Goal: Transaction & Acquisition: Book appointment/travel/reservation

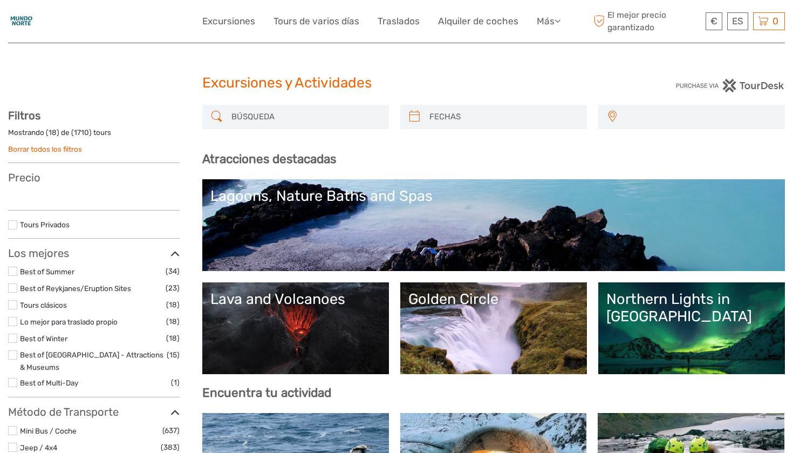
select select
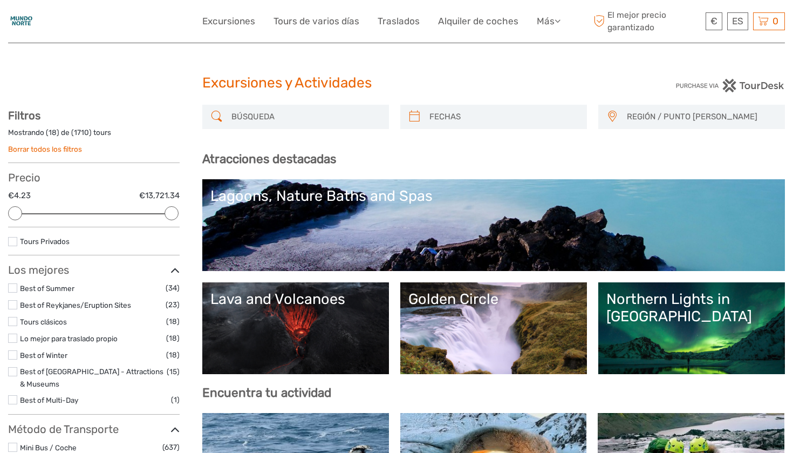
click at [357, 116] on input "search" at bounding box center [305, 116] width 156 height 19
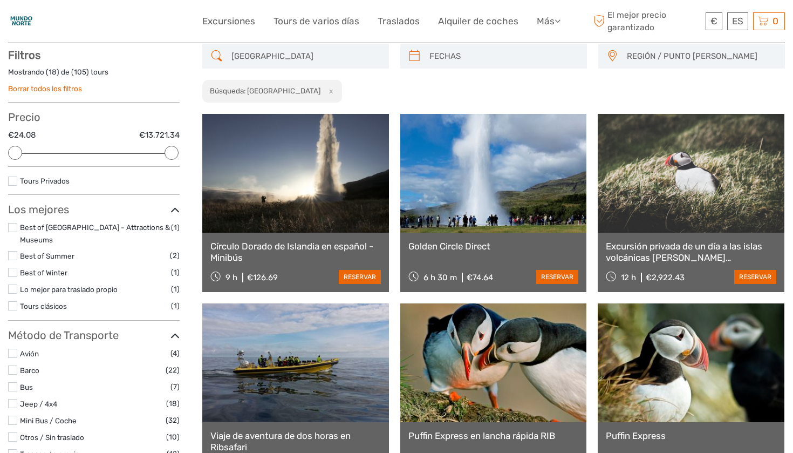
scroll to position [61, 0]
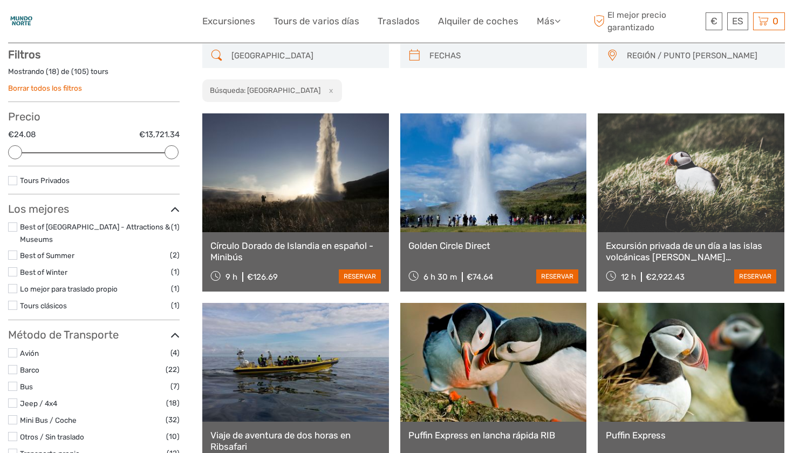
type input "islandia"
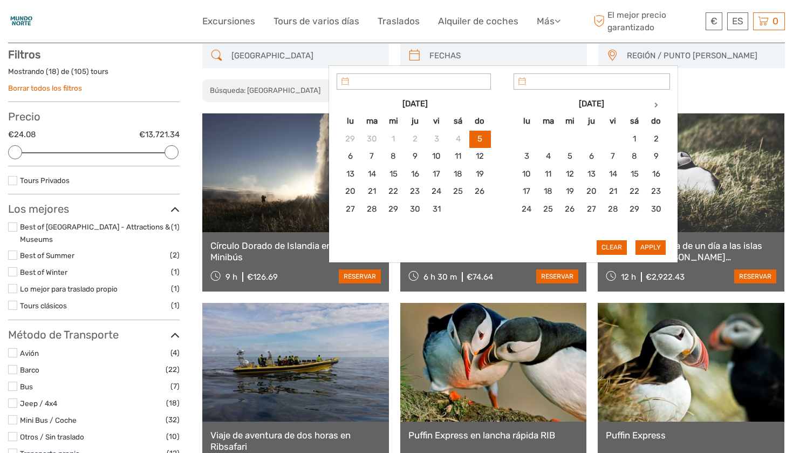
type input "05/10/2025"
click at [449, 56] on input "search" at bounding box center [503, 55] width 156 height 19
type input "07/10/2025"
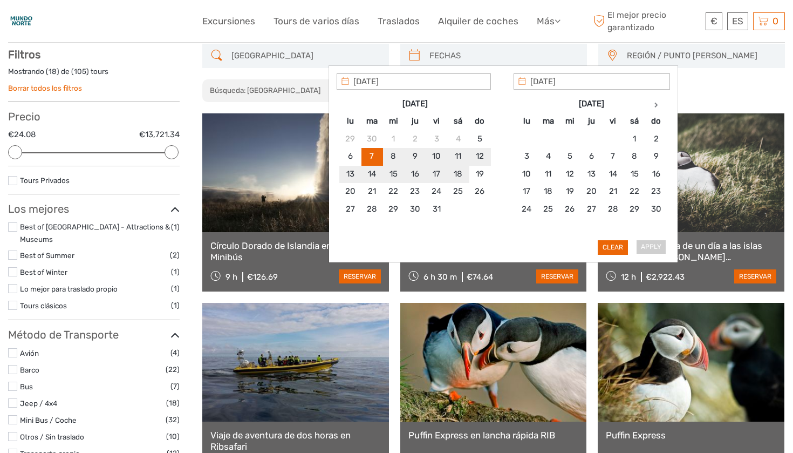
type input "17/10/2025"
type input "07/10/2025"
click at [642, 247] on button "Apply" at bounding box center [651, 247] width 30 height 14
type input "07/10/2025 - 17/10/2025"
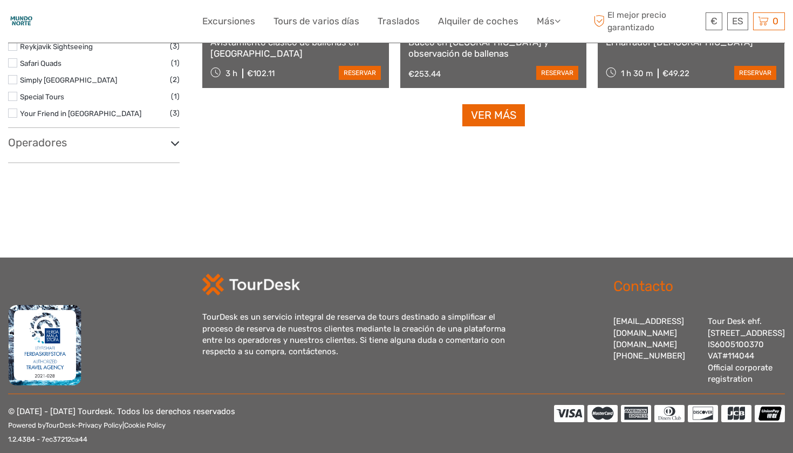
scroll to position [905, 0]
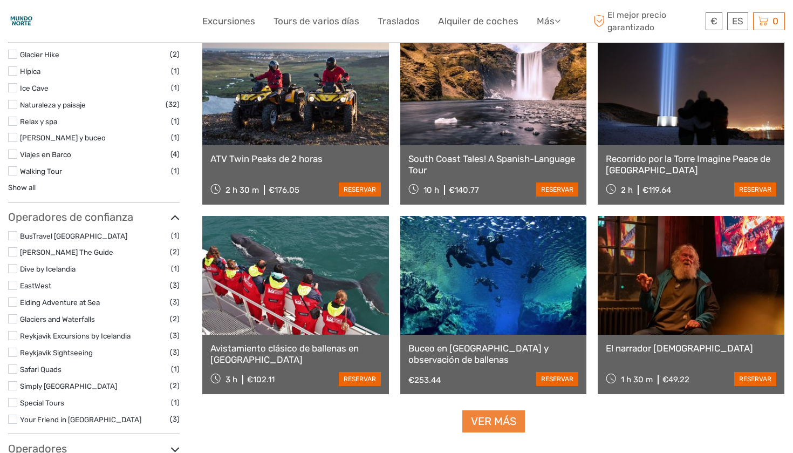
click at [501, 422] on link "Ver más" at bounding box center [493, 421] width 63 height 22
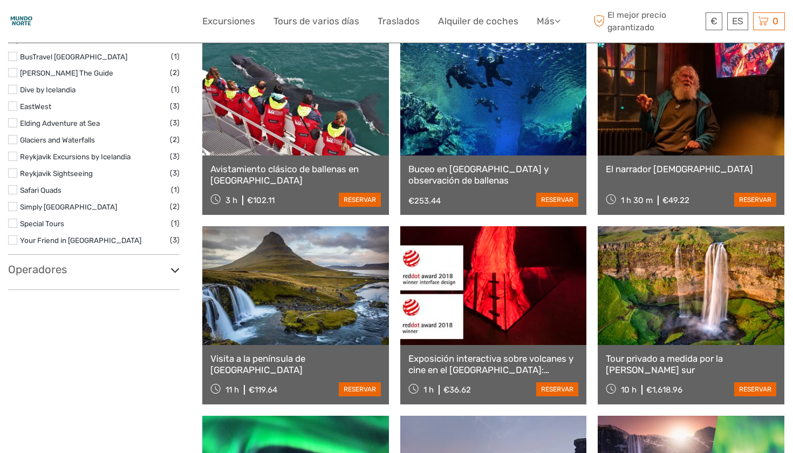
scroll to position [1117, 0]
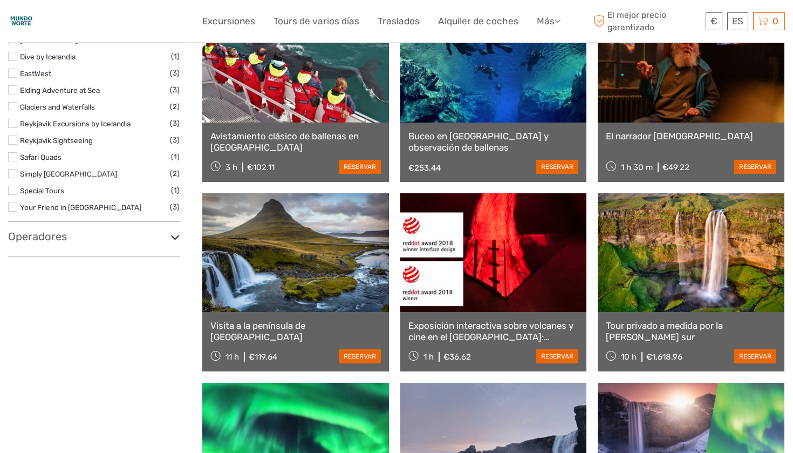
click at [163, 230] on h3 "Operadores" at bounding box center [94, 236] width 172 height 13
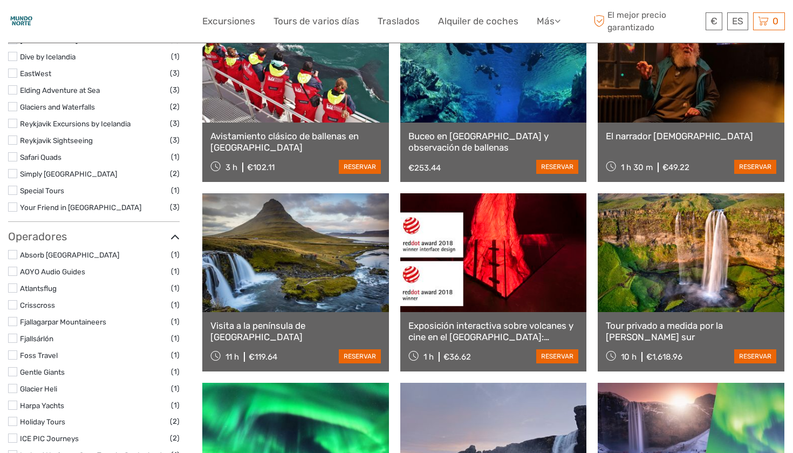
click at [174, 230] on icon at bounding box center [174, 237] width 9 height 15
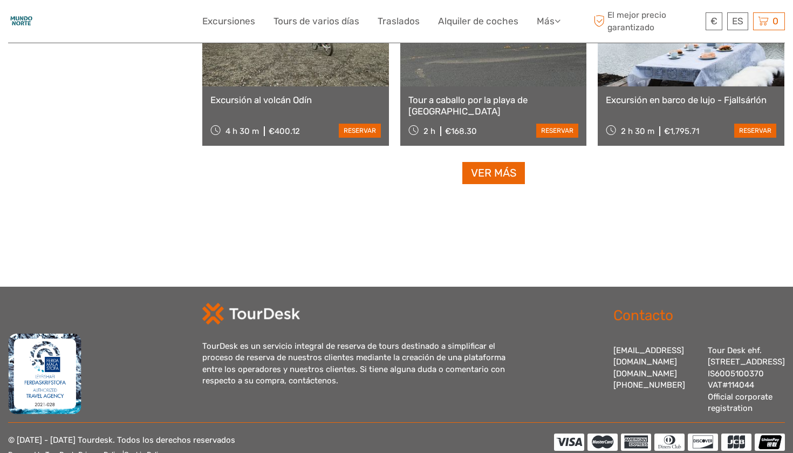
scroll to position [2156, 0]
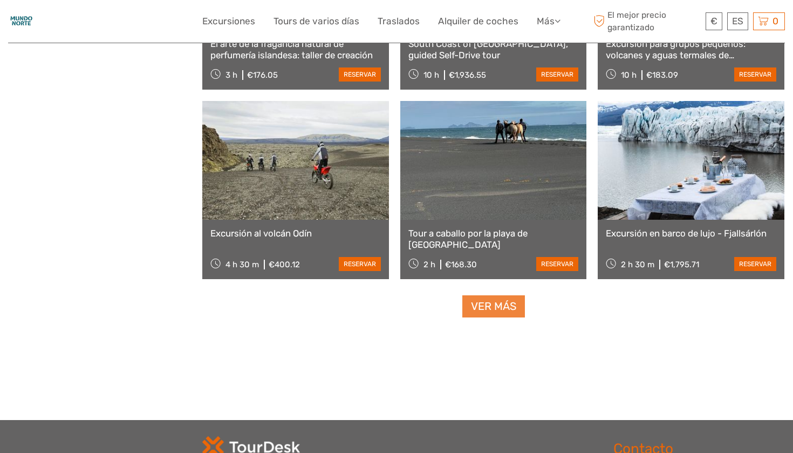
click at [510, 307] on link "Ver más" at bounding box center [493, 306] width 63 height 22
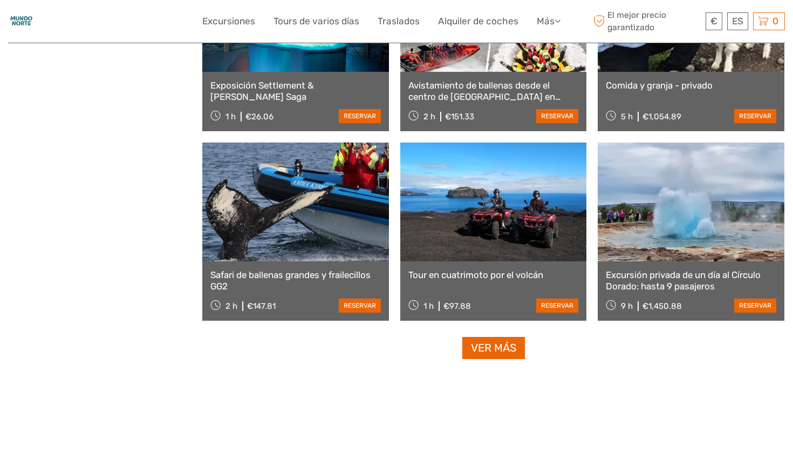
scroll to position [3298, 0]
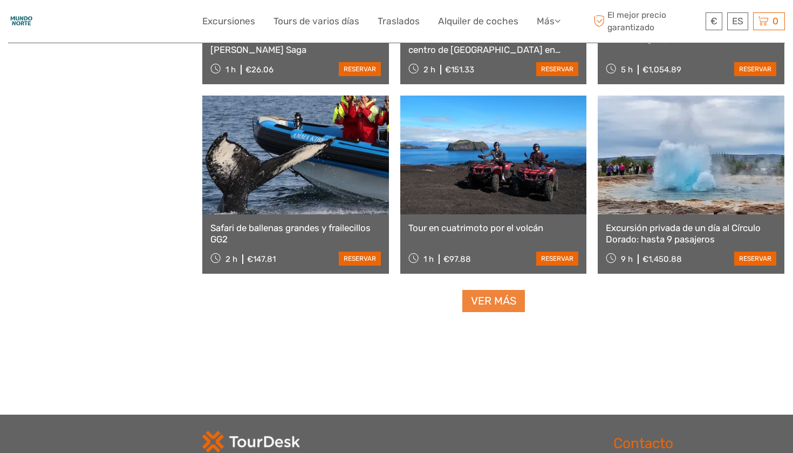
click at [494, 301] on link "Ver más" at bounding box center [493, 301] width 63 height 22
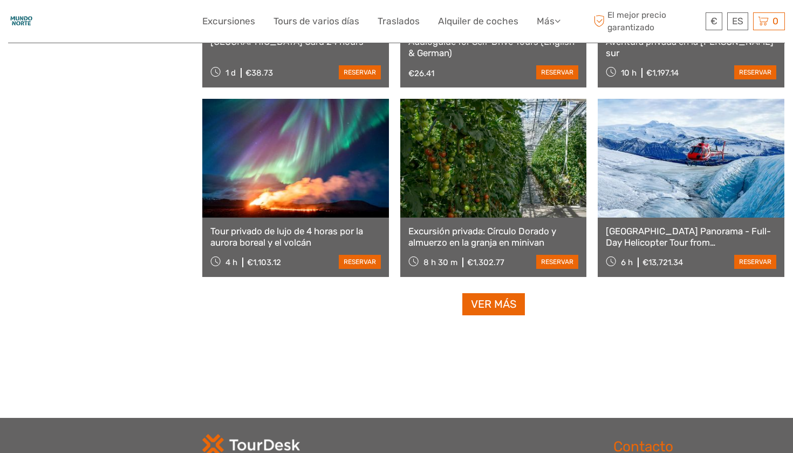
scroll to position [4444, 0]
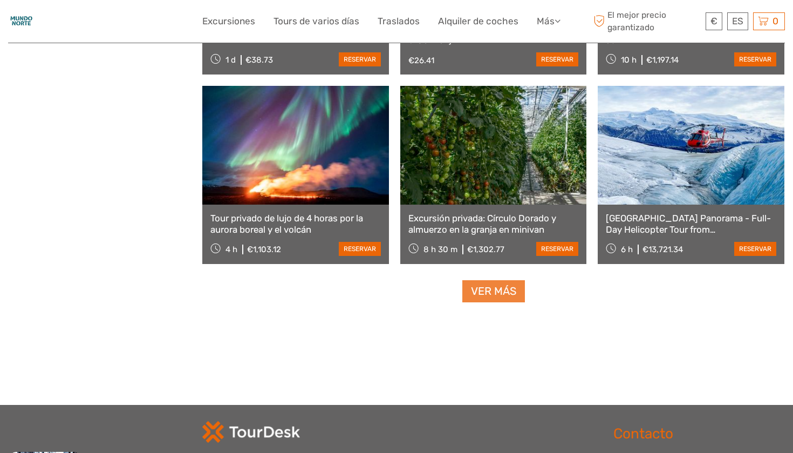
click at [496, 294] on link "Ver más" at bounding box center [493, 291] width 63 height 22
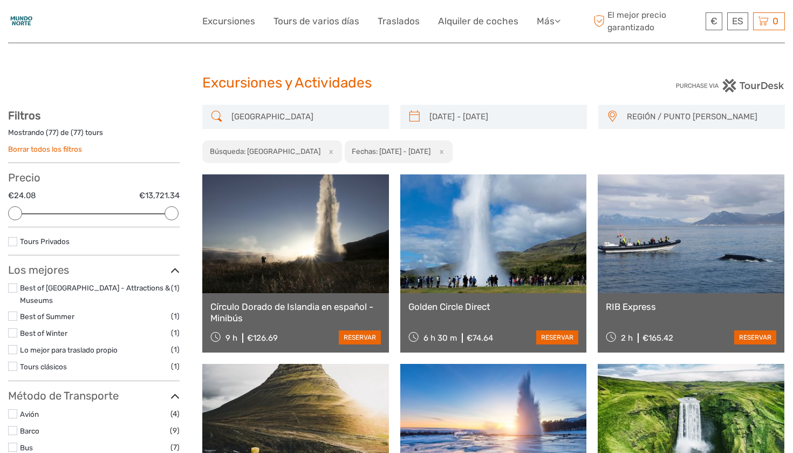
scroll to position [0, 0]
click at [15, 21] on img at bounding box center [21, 21] width 26 height 26
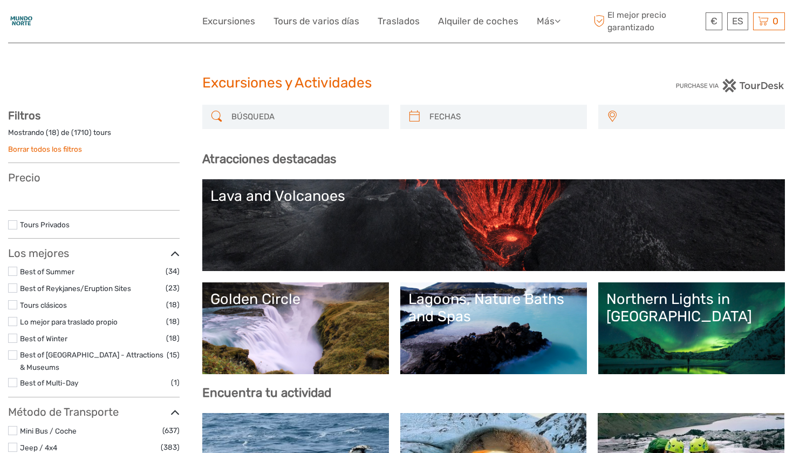
select select
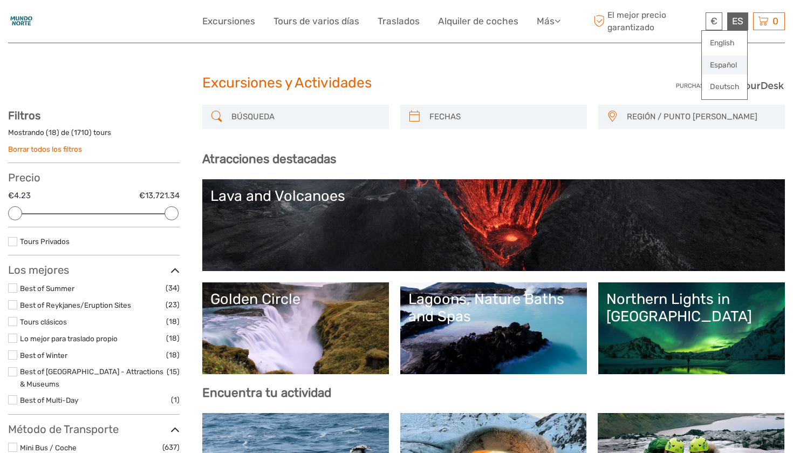
click at [729, 59] on link "Español" at bounding box center [724, 65] width 45 height 19
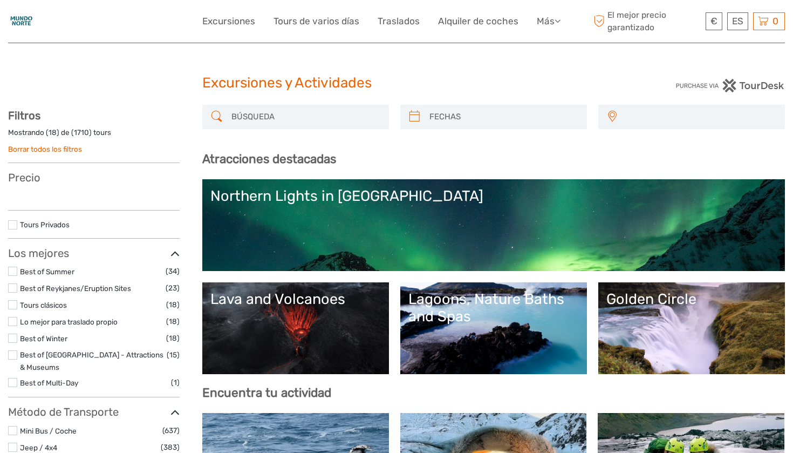
select select
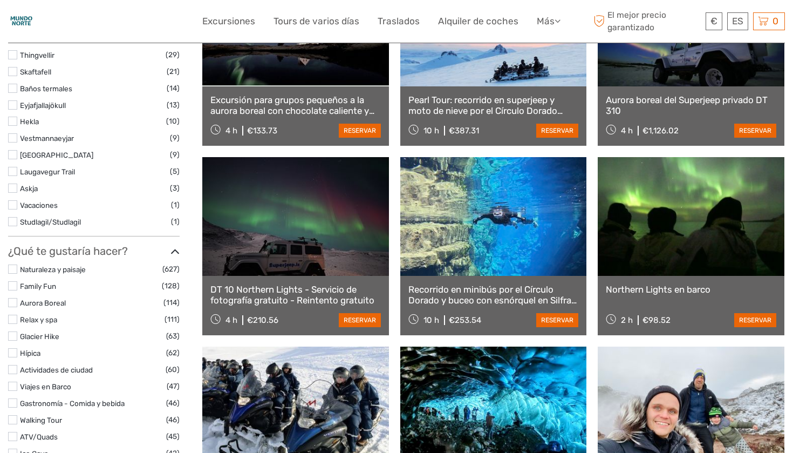
scroll to position [892, 0]
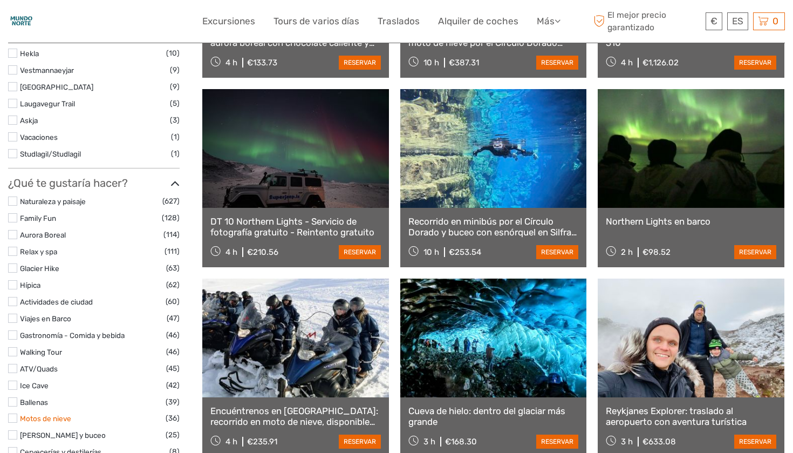
click at [62, 414] on link "Motos de nieve" at bounding box center [45, 418] width 51 height 9
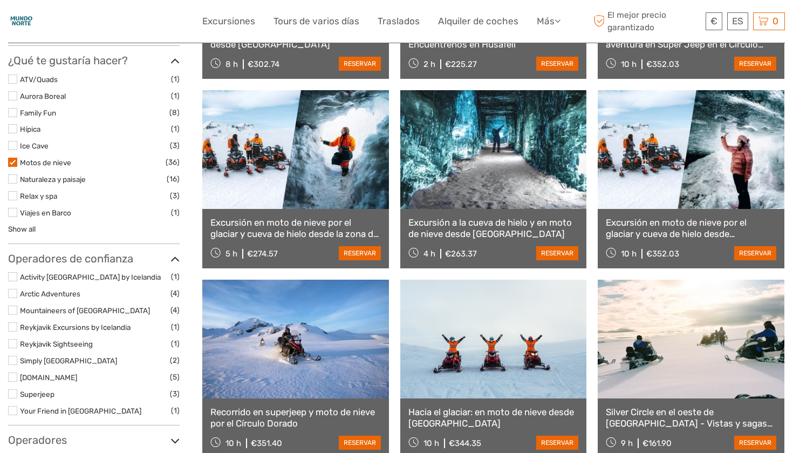
scroll to position [650, 0]
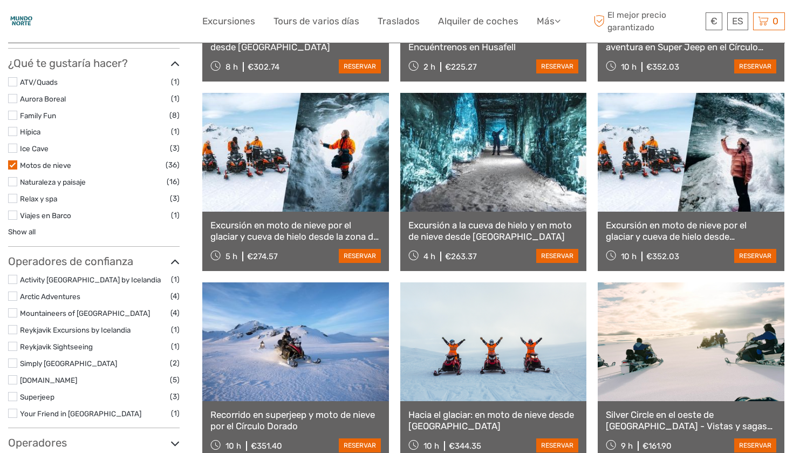
click at [13, 160] on label at bounding box center [12, 164] width 9 height 9
click at [0, 0] on input "checkbox" at bounding box center [0, 0] width 0 height 0
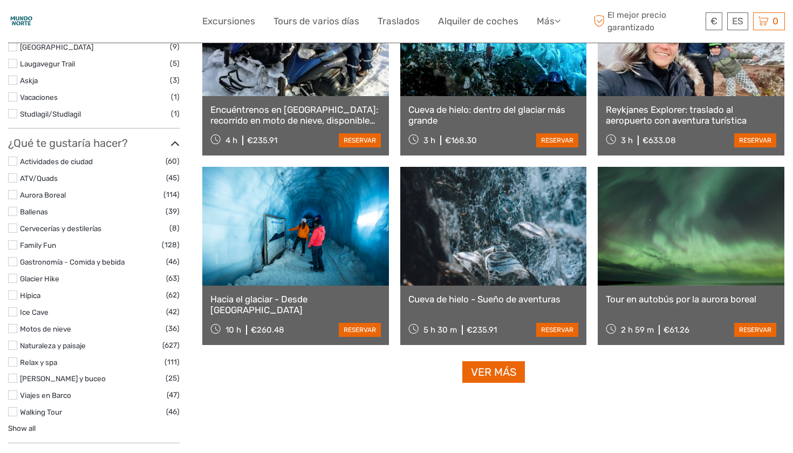
scroll to position [983, 0]
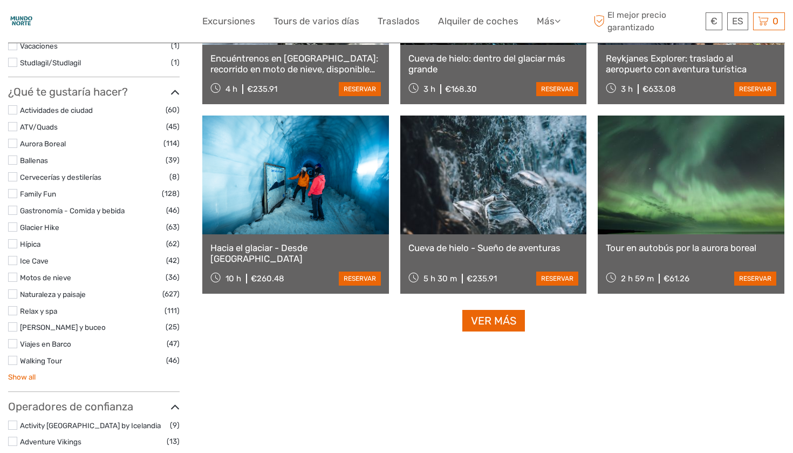
click at [30, 372] on link "Show all" at bounding box center [22, 376] width 28 height 9
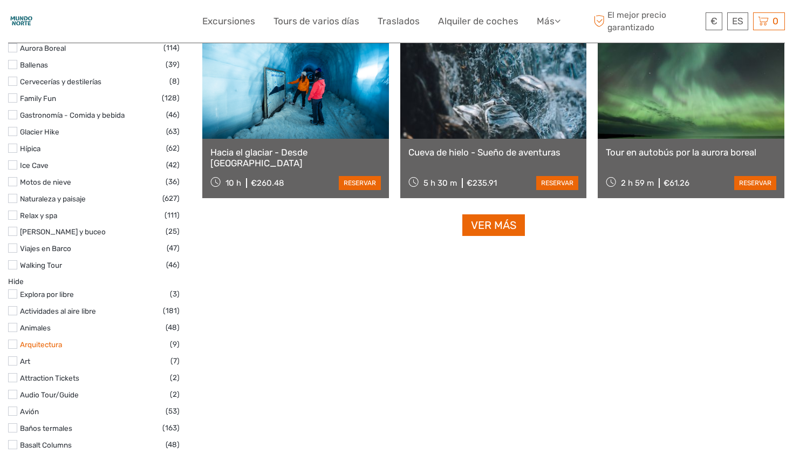
scroll to position [1079, 0]
click at [30, 323] on link "Animales" at bounding box center [35, 327] width 31 height 9
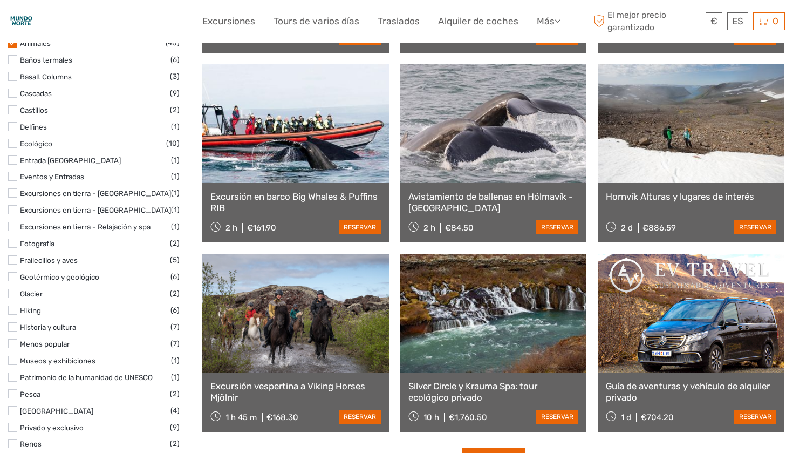
scroll to position [938, 0]
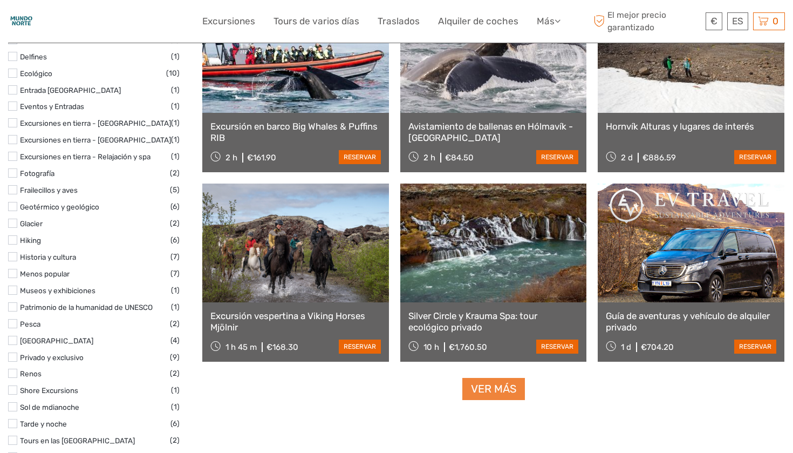
click at [499, 386] on link "Ver más" at bounding box center [493, 389] width 63 height 22
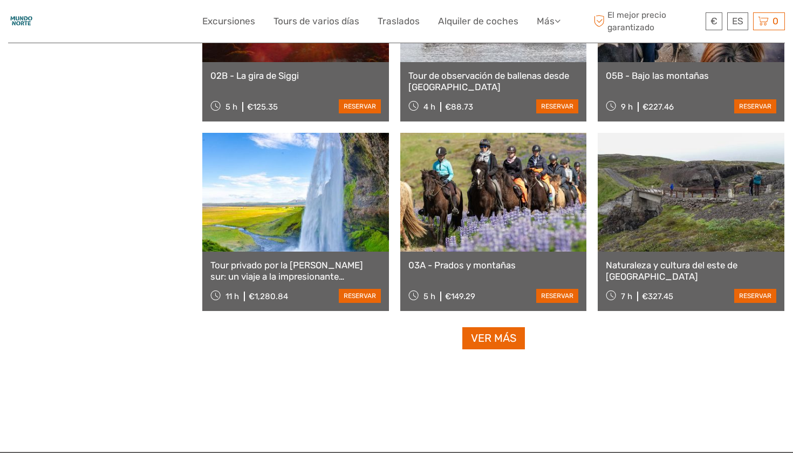
scroll to position [2184, 0]
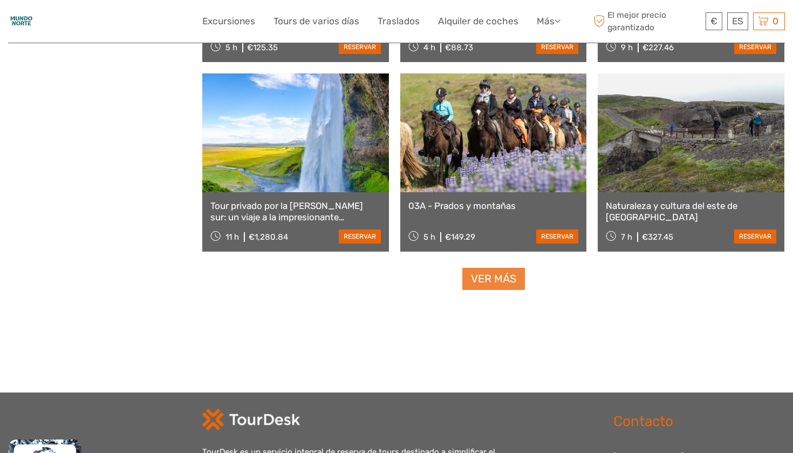
click at [504, 284] on link "Ver más" at bounding box center [493, 279] width 63 height 22
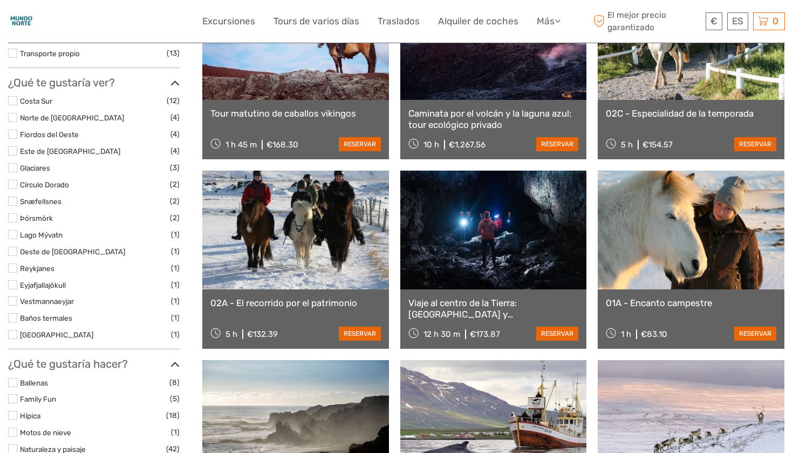
scroll to position [476, 0]
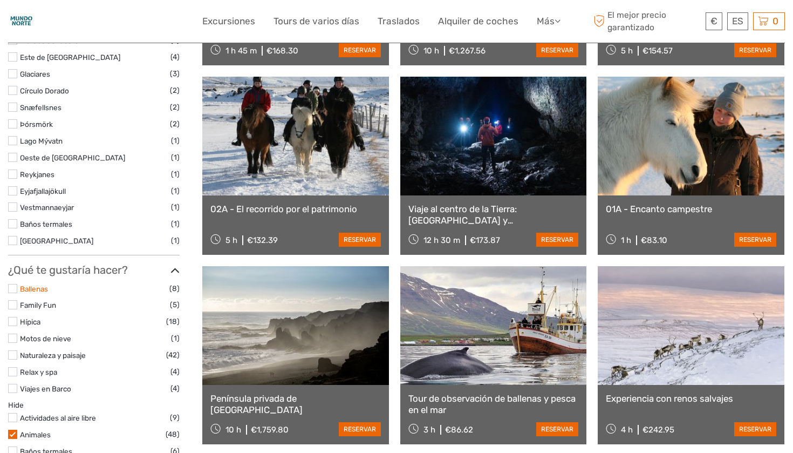
click at [24, 284] on link "Ballenas" at bounding box center [34, 288] width 28 height 9
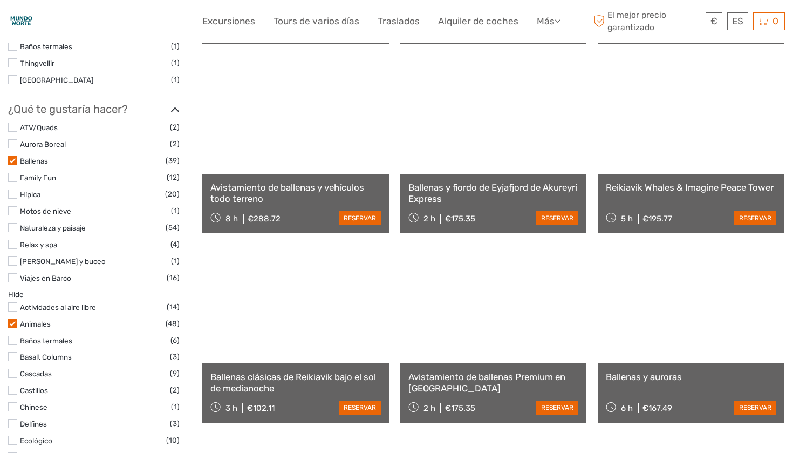
scroll to position [862, 0]
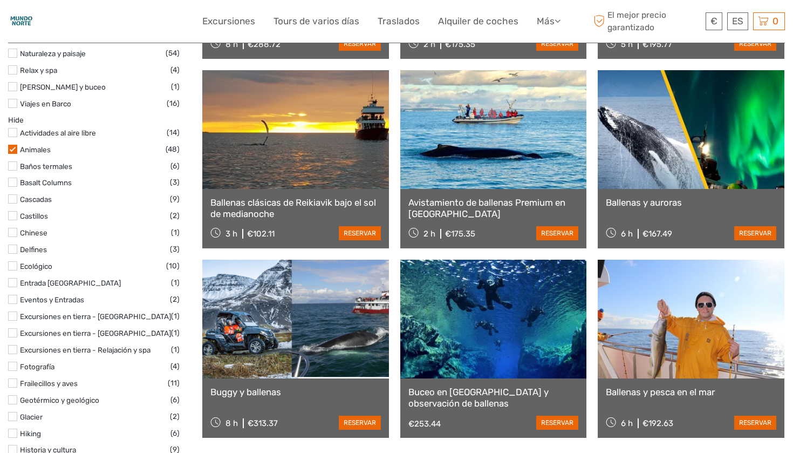
click at [15, 145] on label at bounding box center [12, 149] width 9 height 9
click at [0, 0] on input "checkbox" at bounding box center [0, 0] width 0 height 0
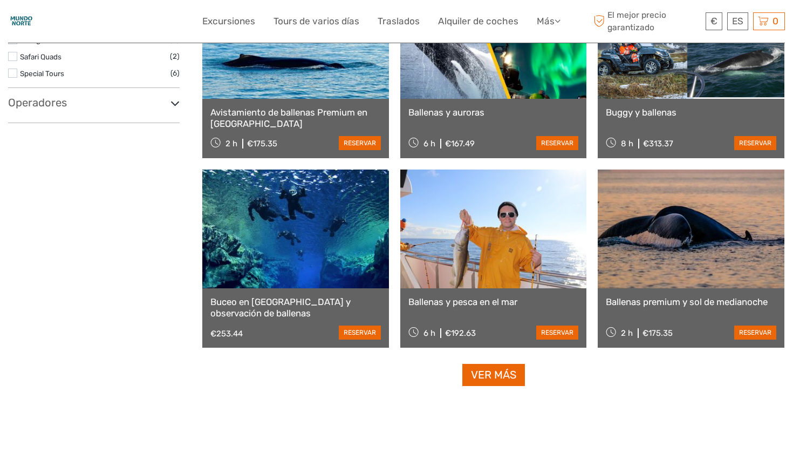
scroll to position [948, 0]
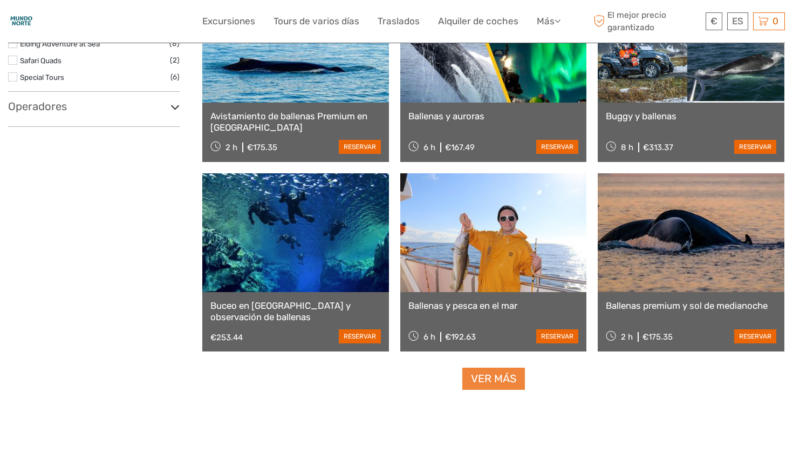
click at [484, 386] on link "Ver más" at bounding box center [493, 378] width 63 height 22
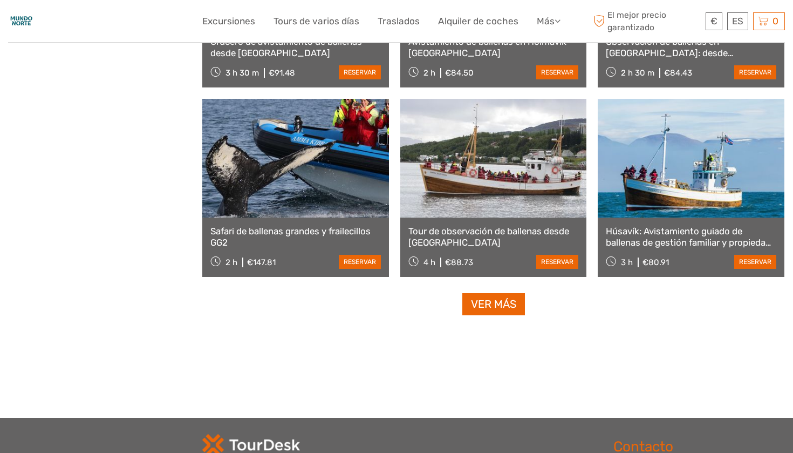
scroll to position [2209, 0]
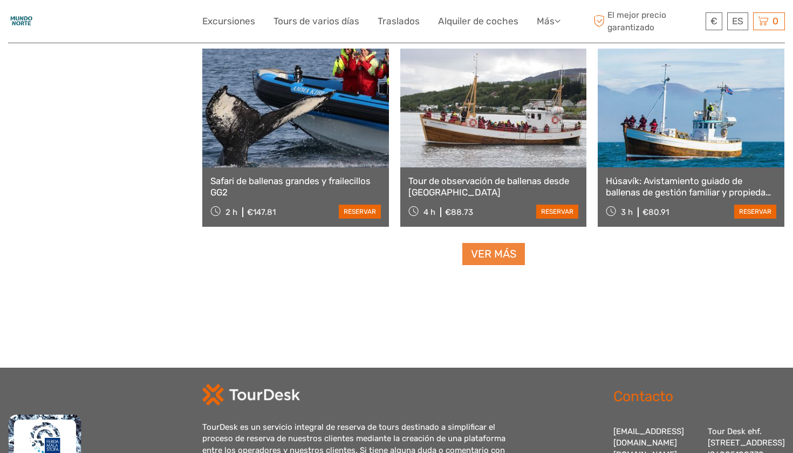
click at [504, 249] on link "Ver más" at bounding box center [493, 254] width 63 height 22
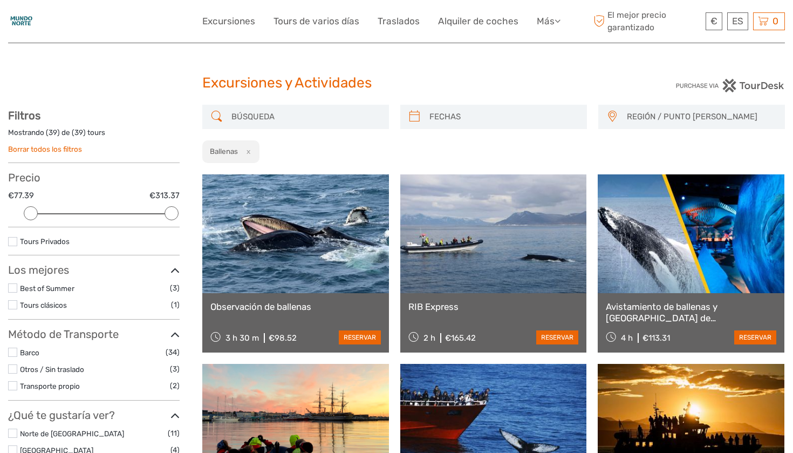
scroll to position [0, 0]
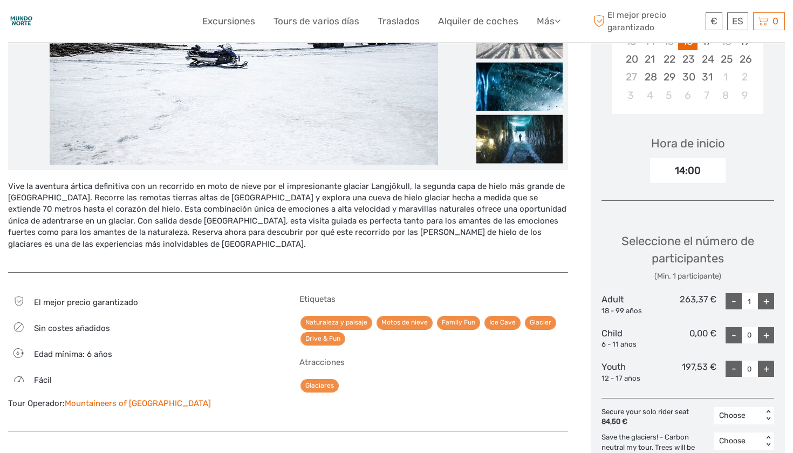
scroll to position [438, 0]
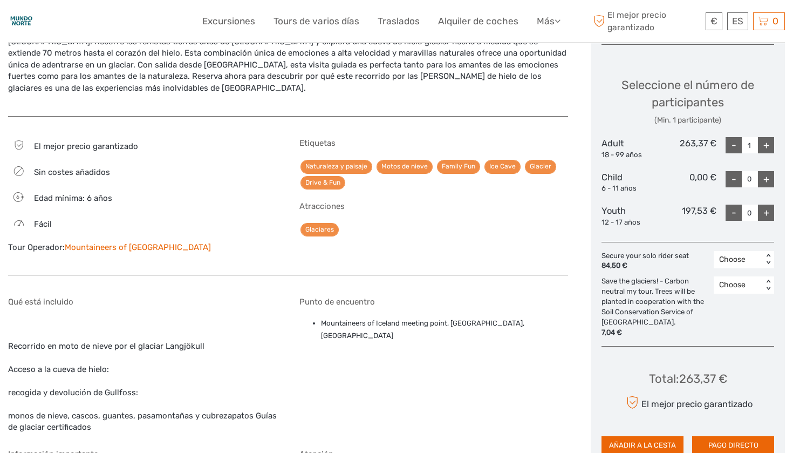
click at [759, 278] on div "Choose" at bounding box center [738, 284] width 49 height 13
click at [690, 316] on div "Save the glaciers! - Carbon neutral my tour. Trees will be planted in cooperati…" at bounding box center [658, 306] width 112 height 61
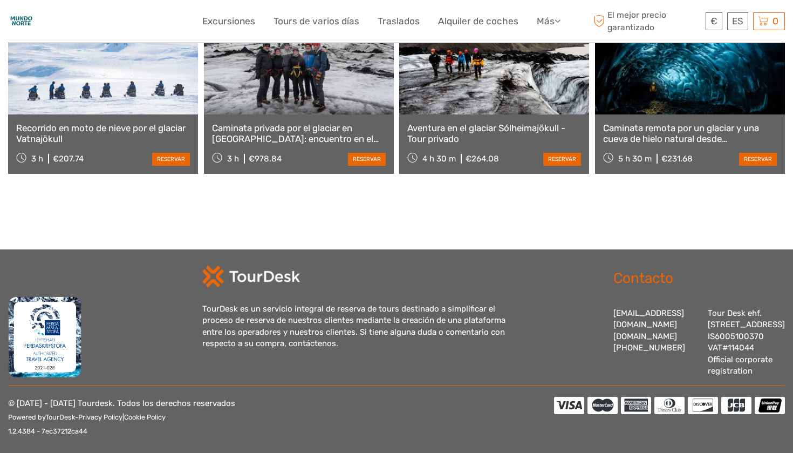
scroll to position [1599, 0]
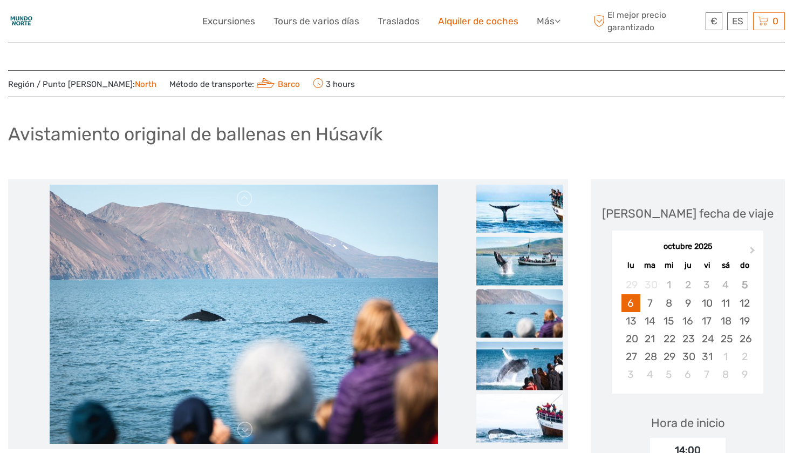
click at [484, 19] on link "Alquiler de coches" at bounding box center [478, 21] width 80 height 16
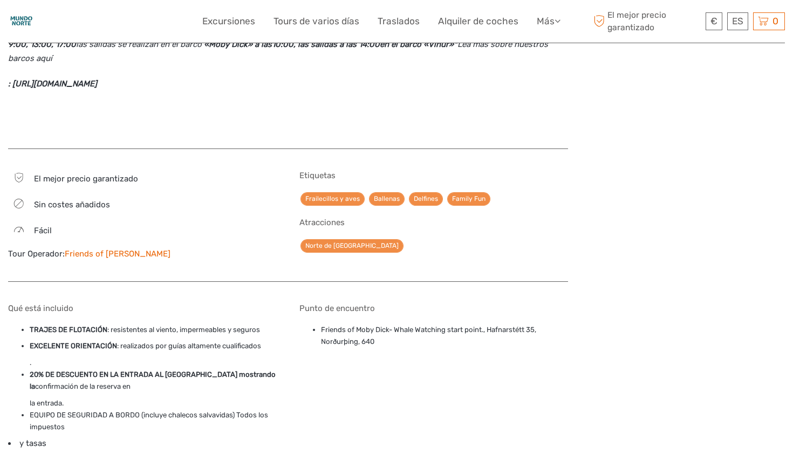
scroll to position [829, 0]
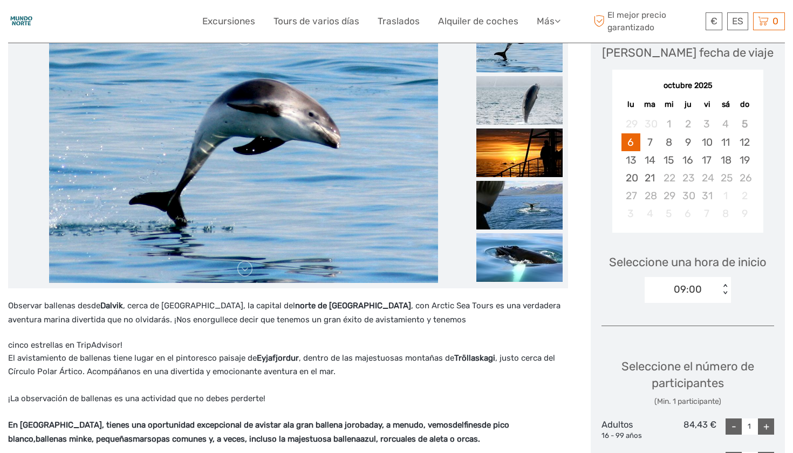
scroll to position [119, 0]
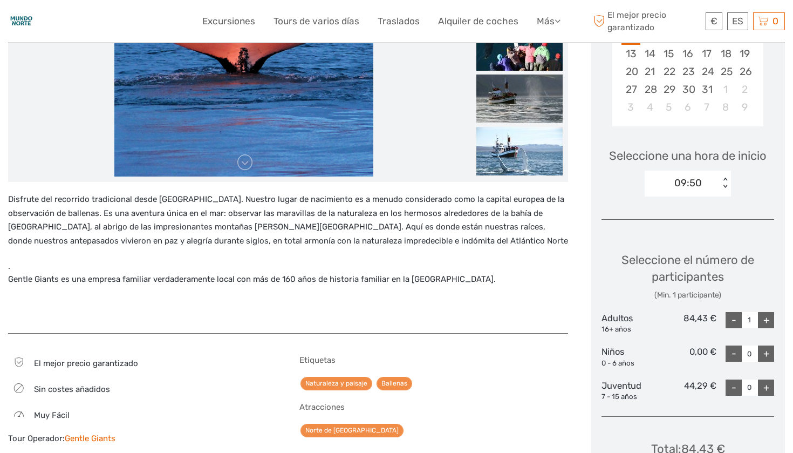
scroll to position [12, 0]
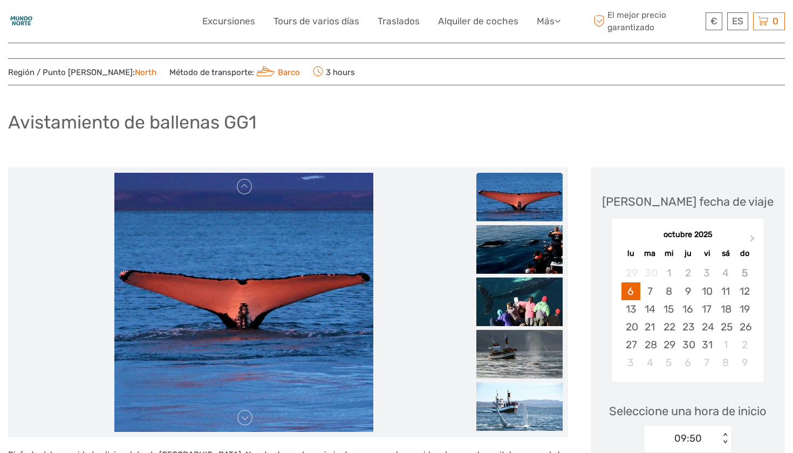
click at [525, 214] on img at bounding box center [519, 197] width 86 height 49
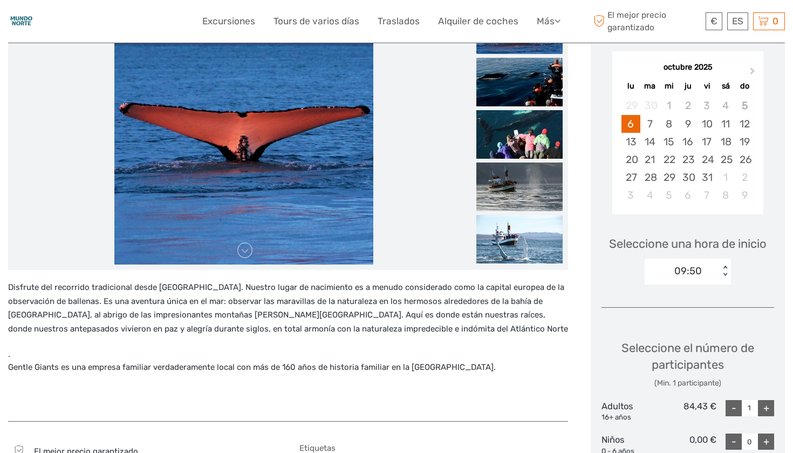
scroll to position [194, 0]
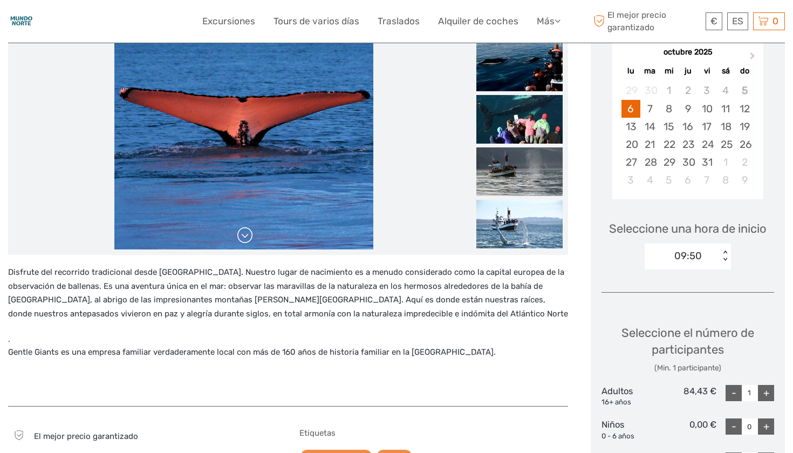
click at [245, 238] on link at bounding box center [244, 235] width 17 height 17
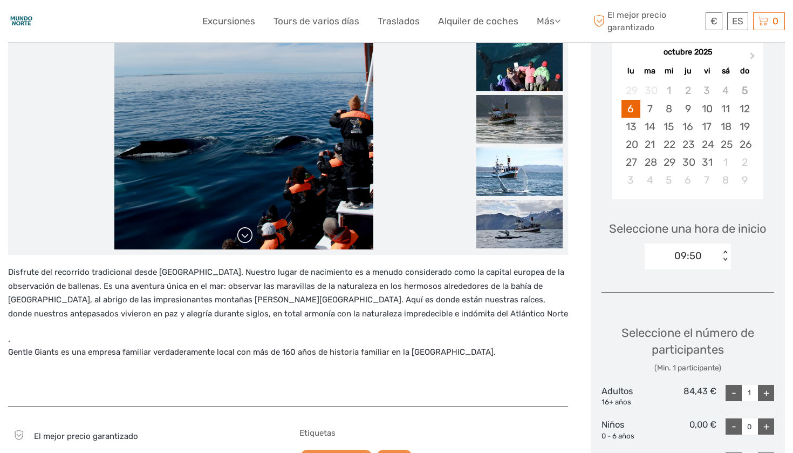
click at [245, 238] on link at bounding box center [244, 235] width 17 height 17
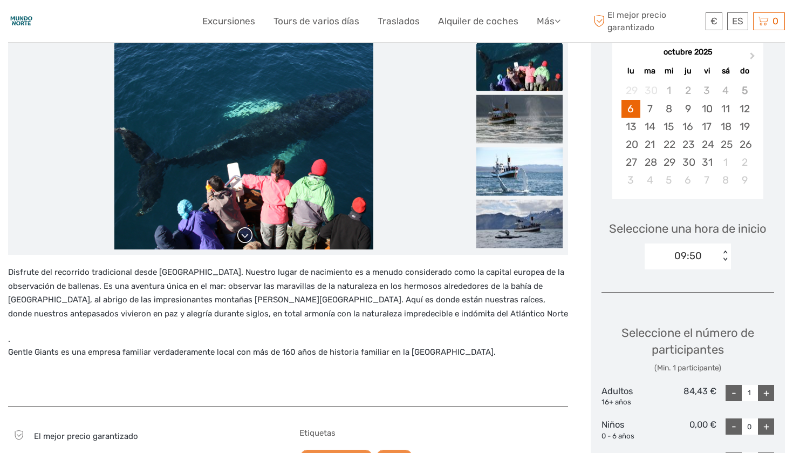
click at [245, 238] on link at bounding box center [244, 235] width 17 height 17
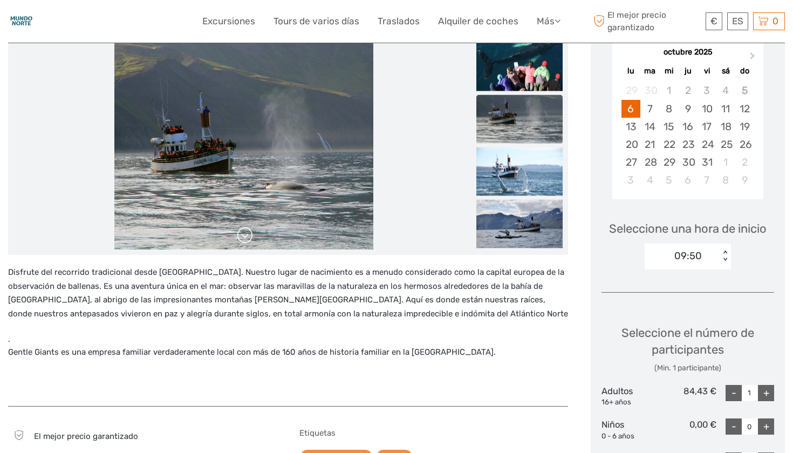
click at [245, 238] on link at bounding box center [244, 235] width 17 height 17
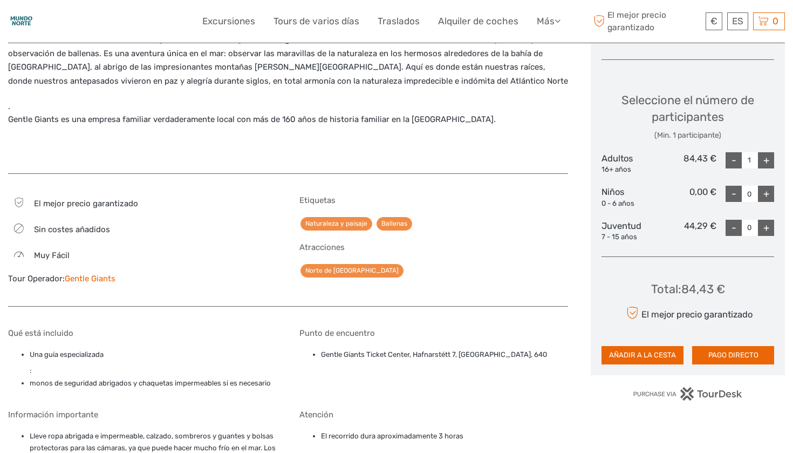
scroll to position [477, 0]
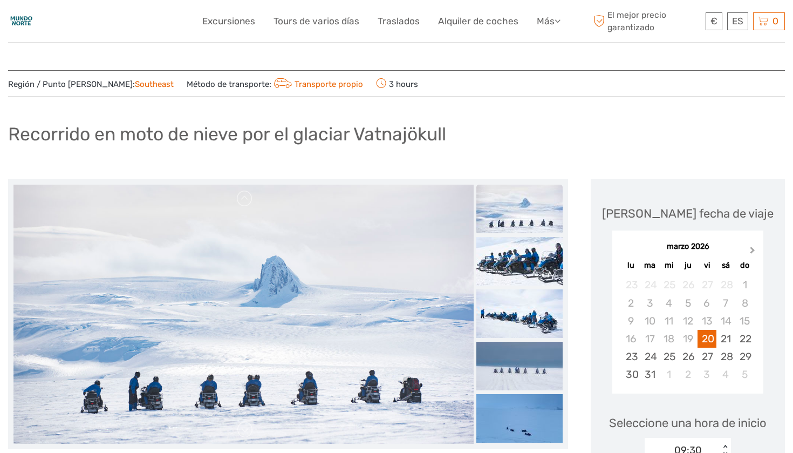
click at [757, 247] on button "Next Month" at bounding box center [753, 252] width 17 height 17
click at [623, 248] on span "Previous Month" at bounding box center [623, 252] width 0 height 16
click at [625, 248] on div "marzo 2026" at bounding box center [687, 246] width 151 height 11
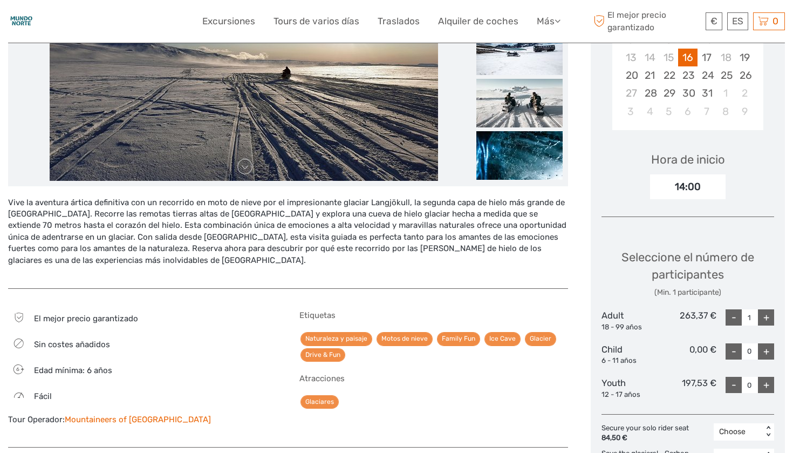
scroll to position [97, 0]
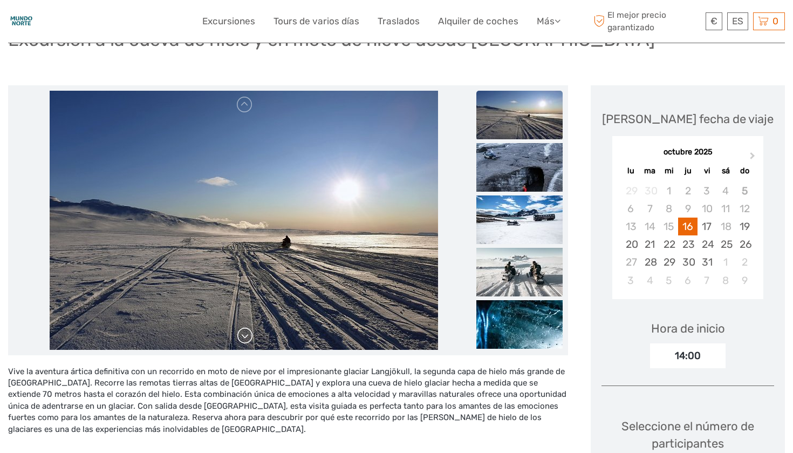
click at [245, 335] on link at bounding box center [244, 335] width 17 height 17
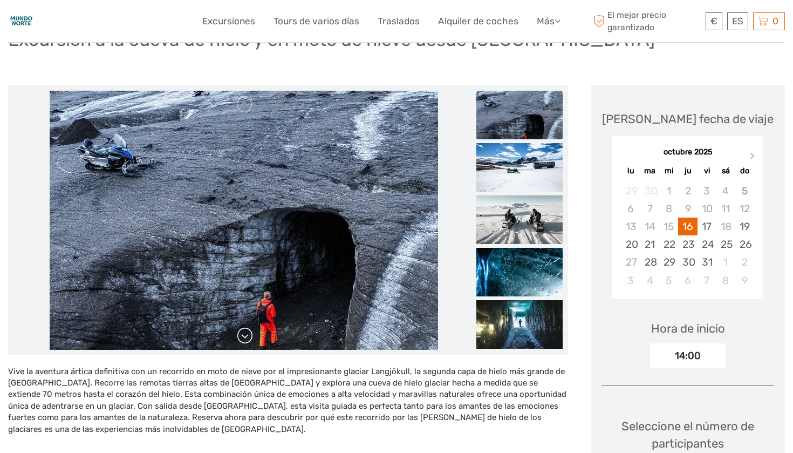
click at [245, 335] on link at bounding box center [244, 335] width 17 height 17
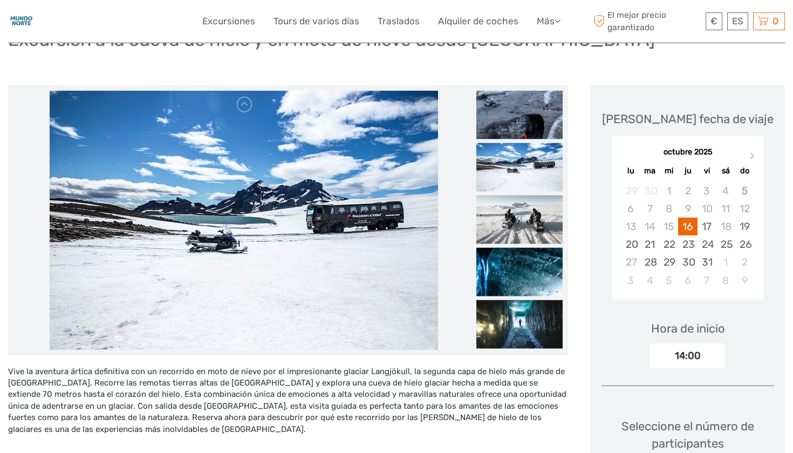
click at [245, 335] on link at bounding box center [244, 335] width 17 height 17
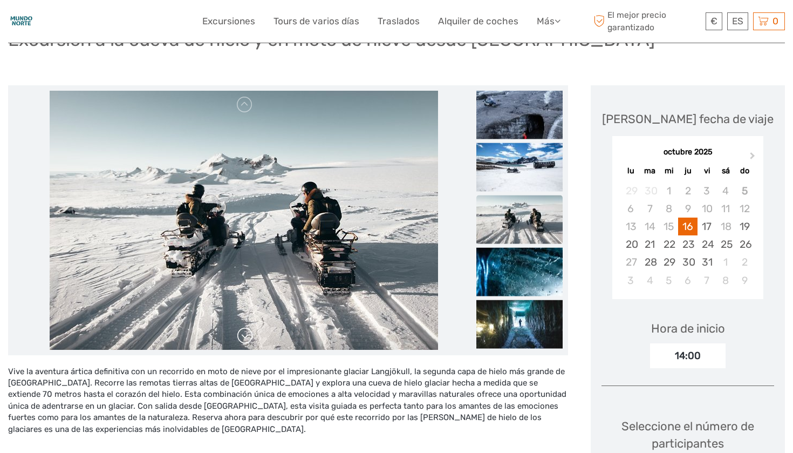
click at [245, 335] on link at bounding box center [244, 335] width 17 height 17
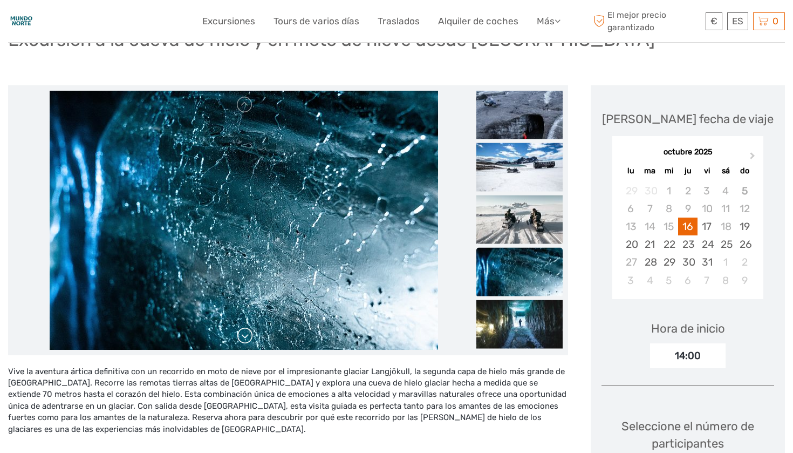
click at [245, 335] on link at bounding box center [244, 335] width 17 height 17
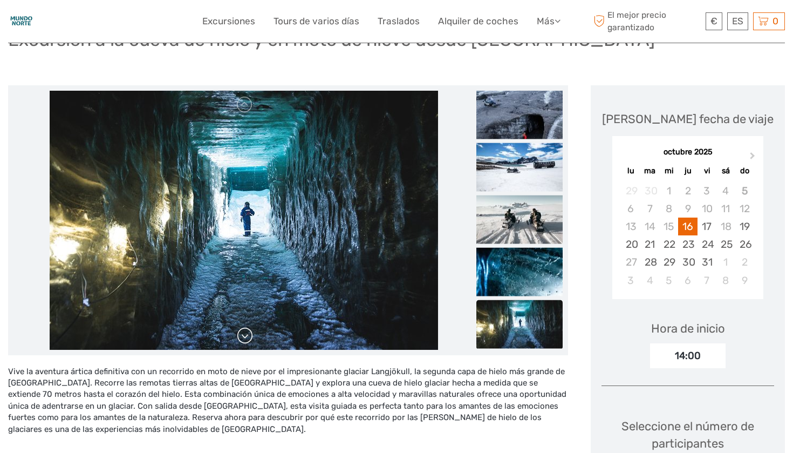
click at [245, 335] on link at bounding box center [244, 335] width 17 height 17
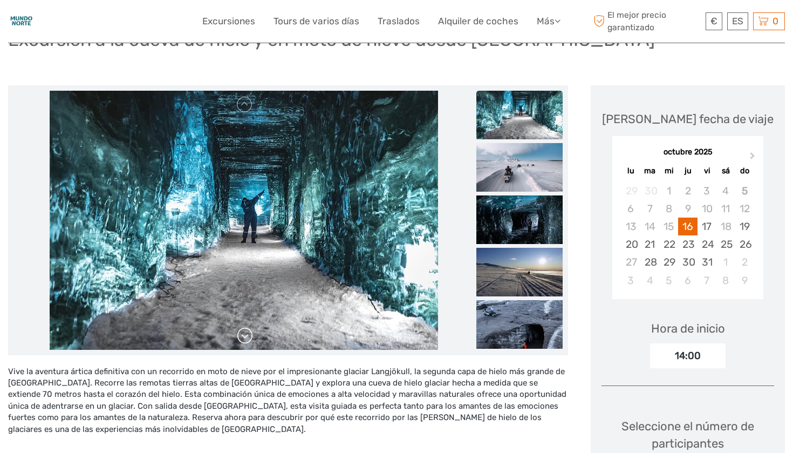
click at [245, 335] on link at bounding box center [244, 335] width 17 height 17
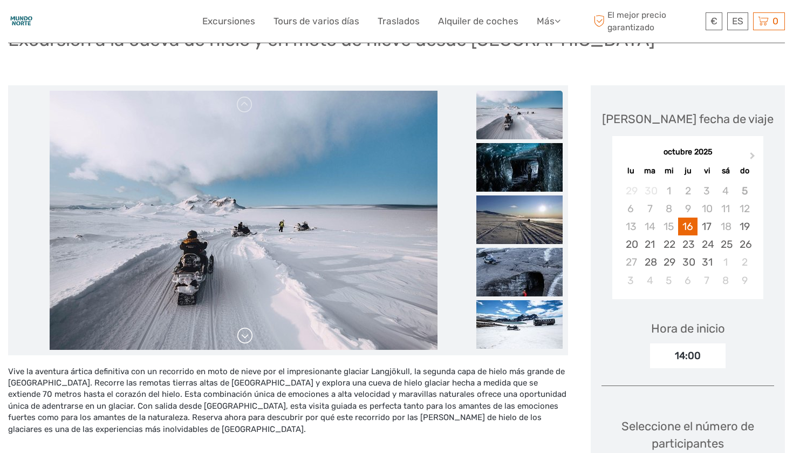
click at [245, 335] on link at bounding box center [244, 335] width 17 height 17
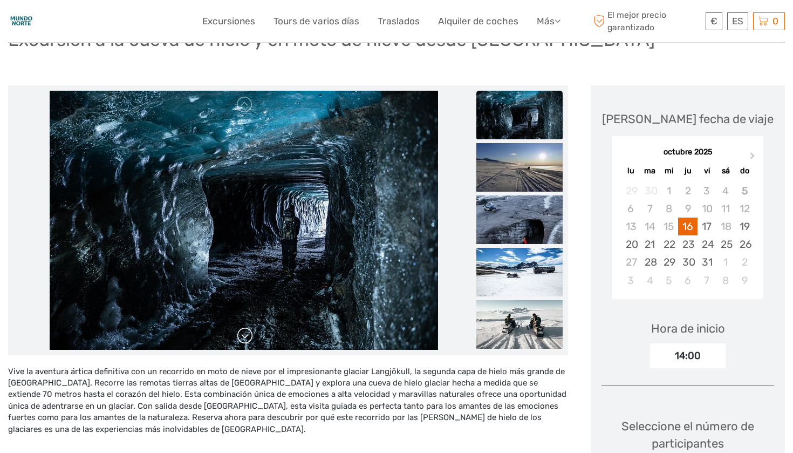
click at [245, 335] on link at bounding box center [244, 335] width 17 height 17
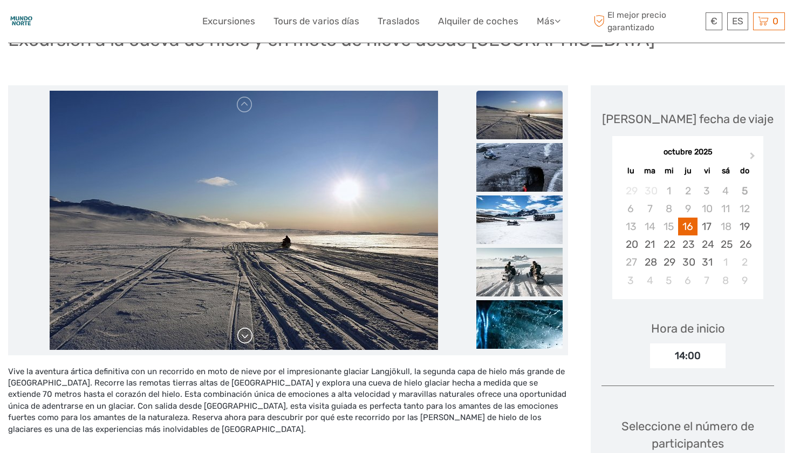
click at [245, 335] on link at bounding box center [244, 335] width 17 height 17
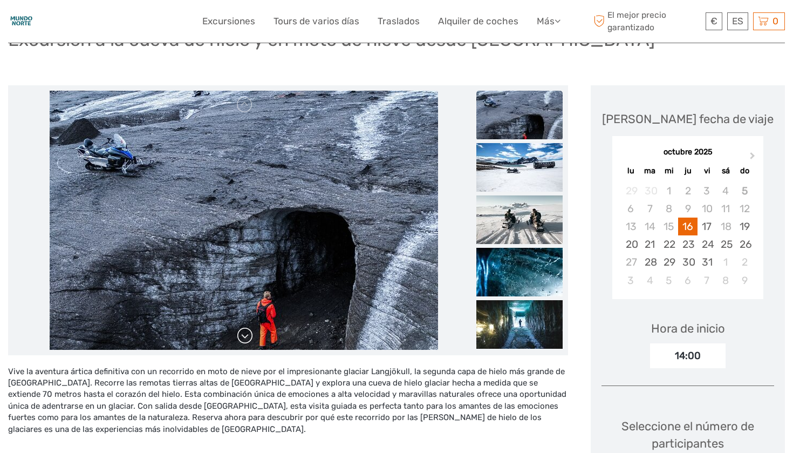
click at [245, 335] on link at bounding box center [244, 335] width 17 height 17
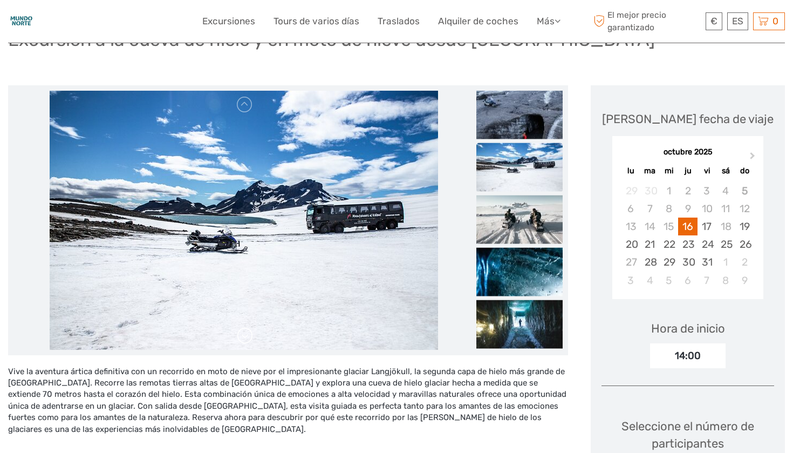
click at [245, 335] on link at bounding box center [244, 335] width 17 height 17
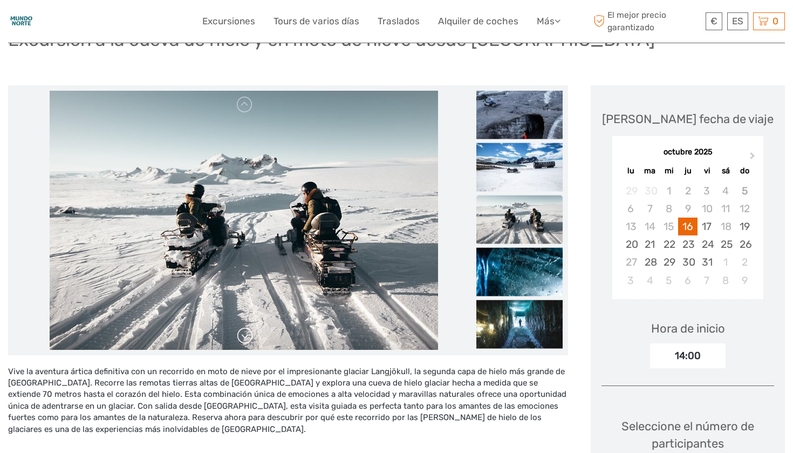
click at [245, 335] on link at bounding box center [244, 335] width 17 height 17
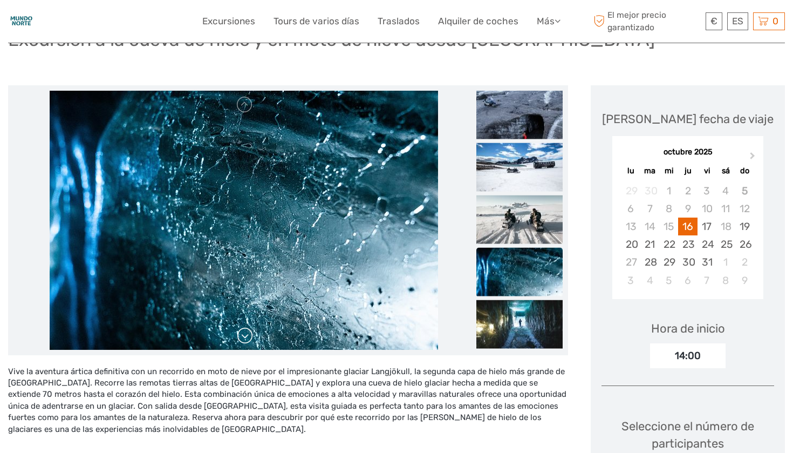
click at [245, 335] on link at bounding box center [244, 335] width 17 height 17
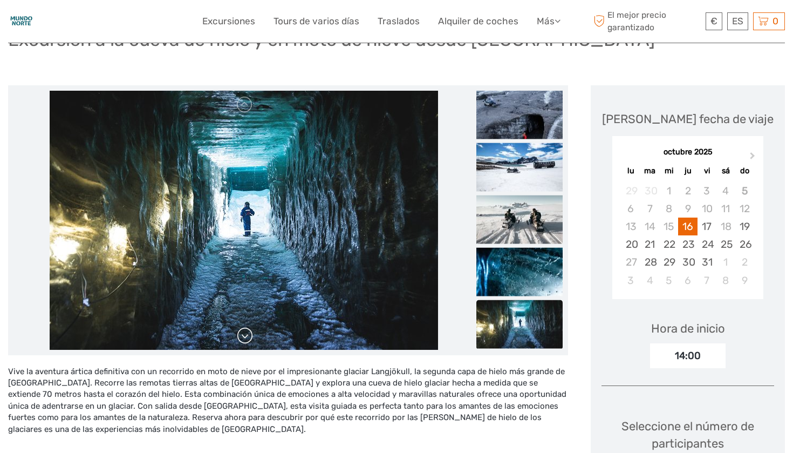
click at [245, 335] on link at bounding box center [244, 335] width 17 height 17
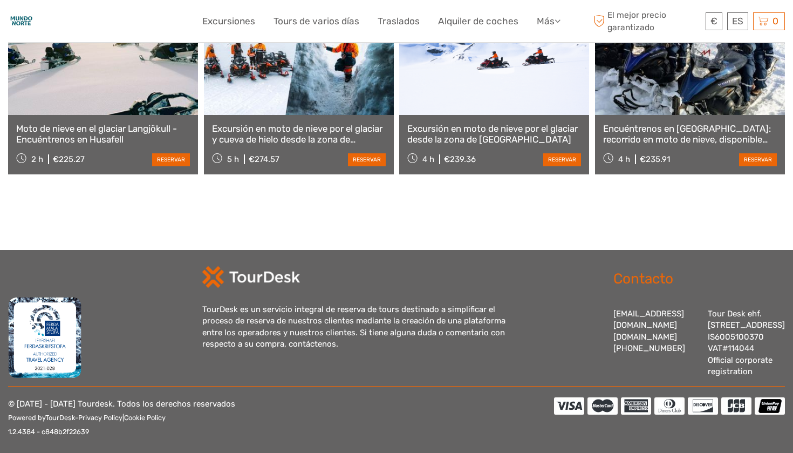
scroll to position [1599, 0]
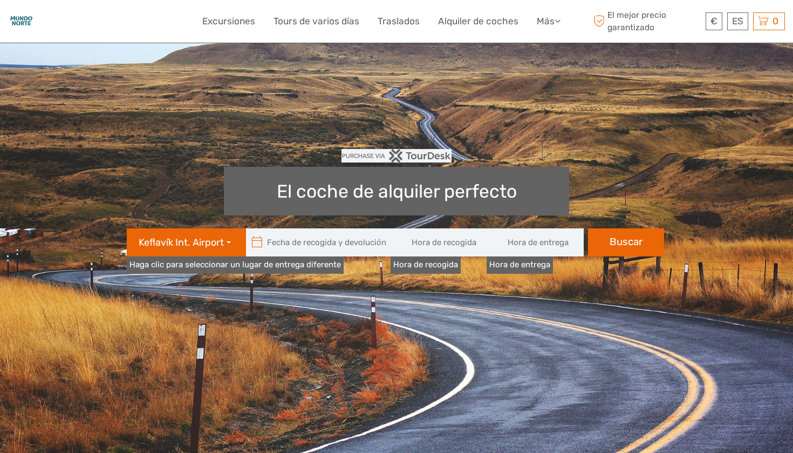
type input "08:00"
type input "[DATE]"
click at [336, 247] on input "text" at bounding box center [319, 242] width 146 height 28
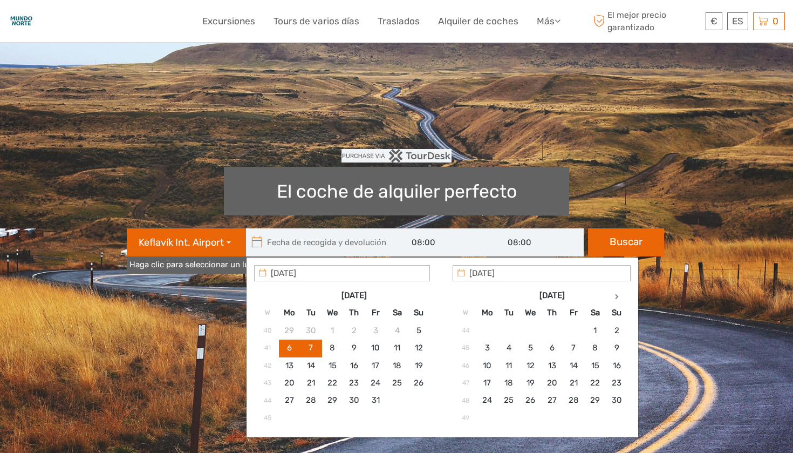
type input "[DATE]"
type input "[DATE] - [DATE]"
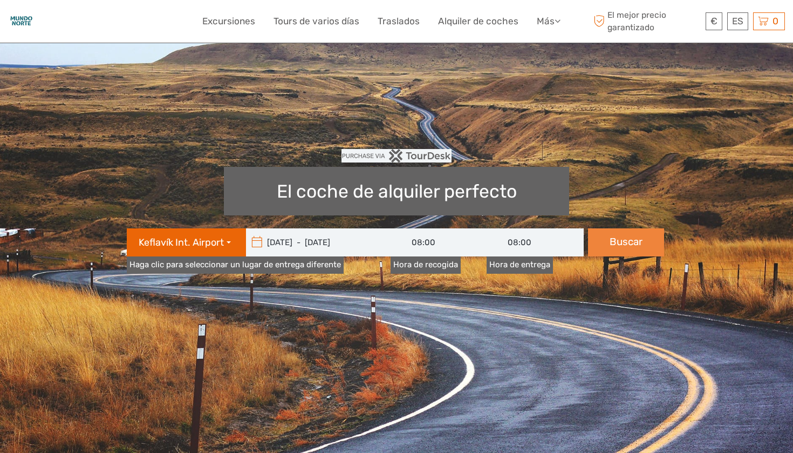
click at [623, 247] on button "Buscar" at bounding box center [626, 242] width 76 height 28
type input "[DATE] - [DATE]"
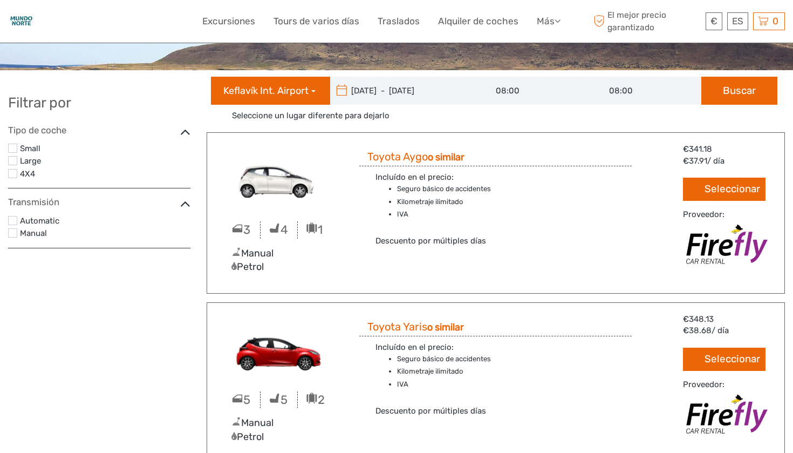
click at [19, 174] on div "4X4" at bounding box center [99, 173] width 182 height 13
click at [13, 172] on label at bounding box center [12, 173] width 9 height 9
click at [0, 0] on input "checkbox" at bounding box center [0, 0] width 0 height 0
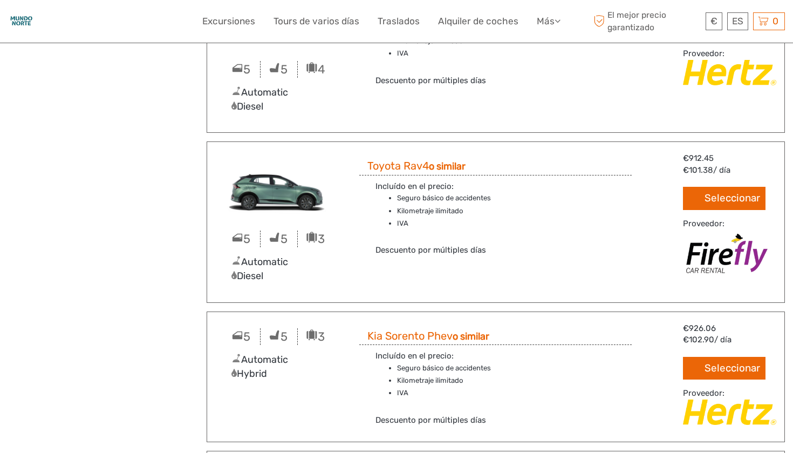
scroll to position [1032, 0]
